Goal: Task Accomplishment & Management: Manage account settings

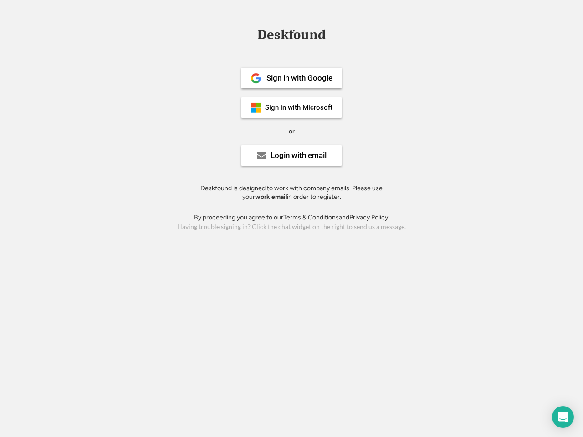
click at [292, 130] on div "or" at bounding box center [292, 131] width 6 height 9
click at [292, 36] on div "Deskfound" at bounding box center [291, 35] width 77 height 14
click at [249, 34] on div "Deskfound" at bounding box center [291, 36] width 583 height 17
click at [292, 36] on div "Deskfound" at bounding box center [291, 35] width 77 height 14
click at [292, 131] on div "or" at bounding box center [292, 131] width 6 height 9
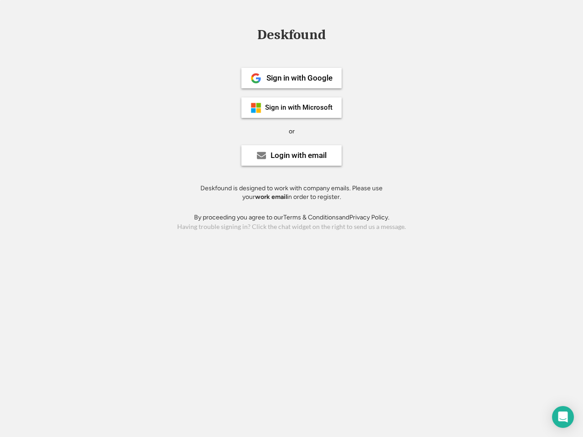
click at [292, 78] on div "Sign in with Google" at bounding box center [300, 78] width 66 height 8
click at [299, 78] on div "Sign in with Google" at bounding box center [300, 78] width 66 height 8
click at [256, 78] on img at bounding box center [256, 78] width 11 height 11
click at [292, 108] on div "Sign in with Microsoft" at bounding box center [298, 107] width 67 height 7
click at [299, 108] on div "Sign in with Microsoft" at bounding box center [298, 107] width 67 height 7
